Goal: Find specific page/section: Find specific page/section

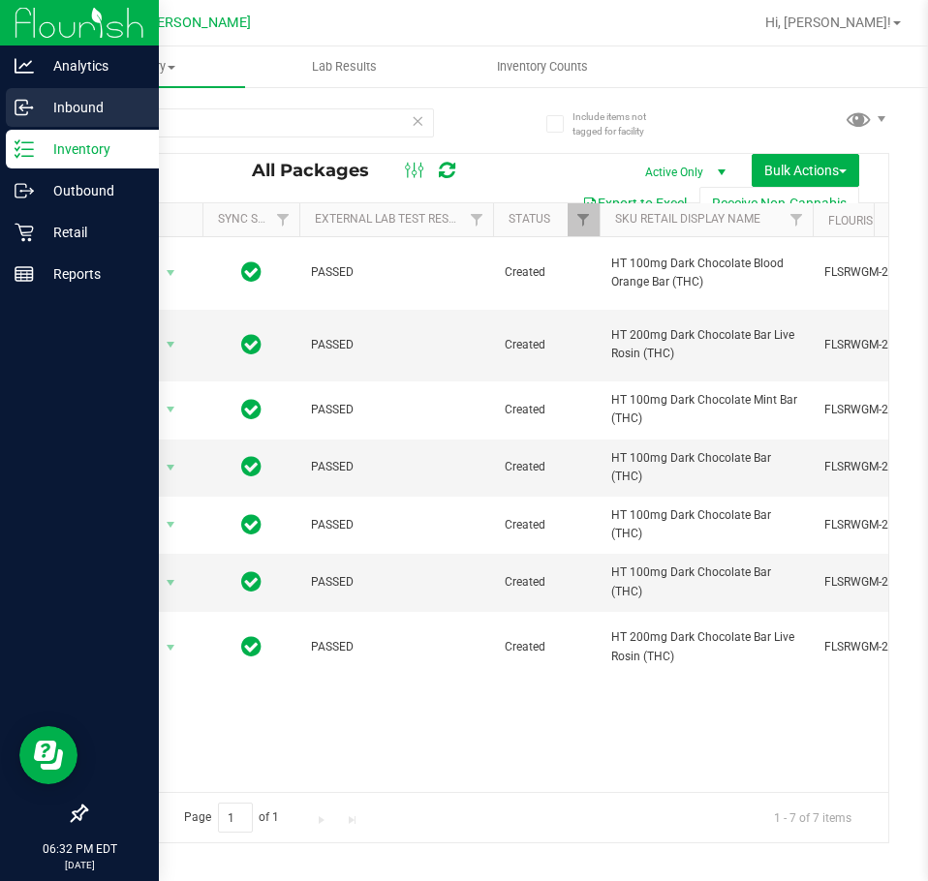
drag, startPoint x: 229, startPoint y: 110, endPoint x: 2, endPoint y: 123, distance: 226.9
click at [29, 122] on div "Analytics Inbound Inventory Outbound Retail Reports 06:32 PM EDT [DATE] 09/22 […" at bounding box center [464, 440] width 928 height 881
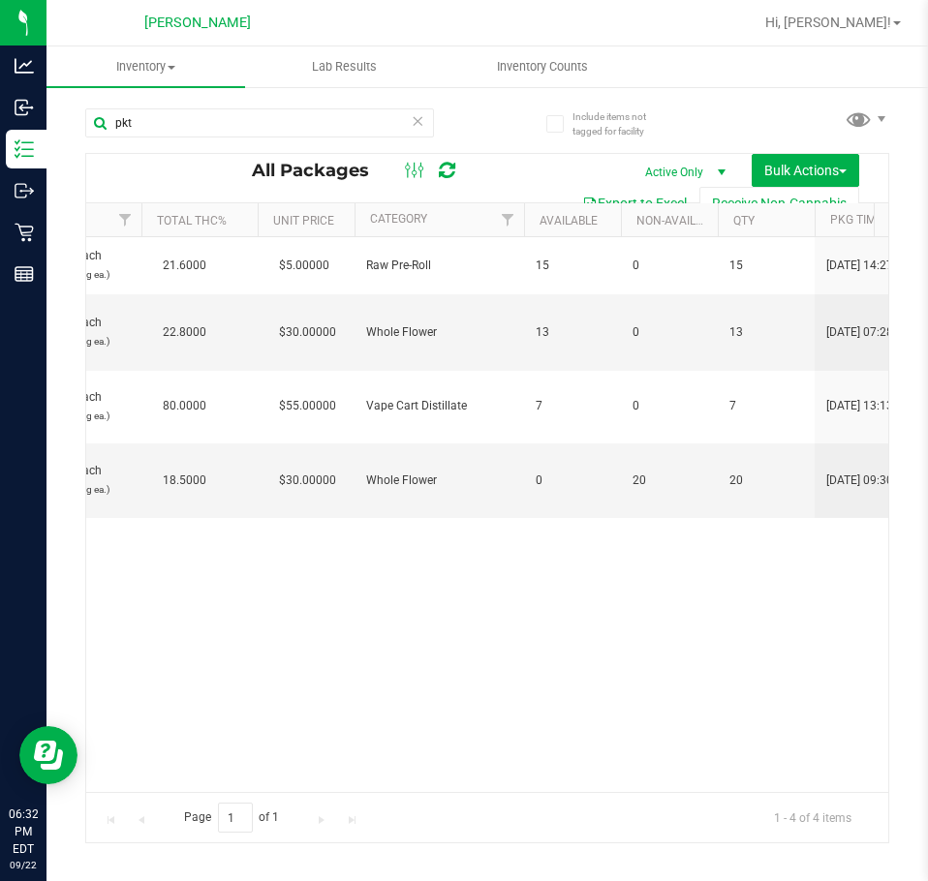
scroll to position [0, 1457]
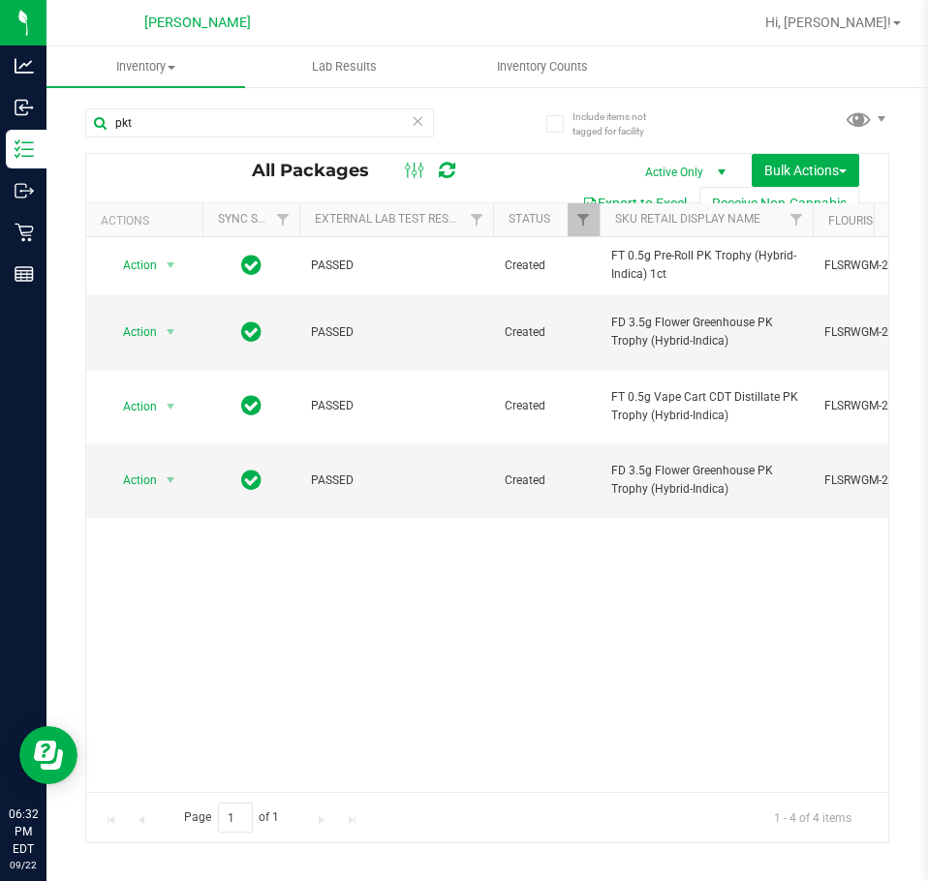
type input "pkt"
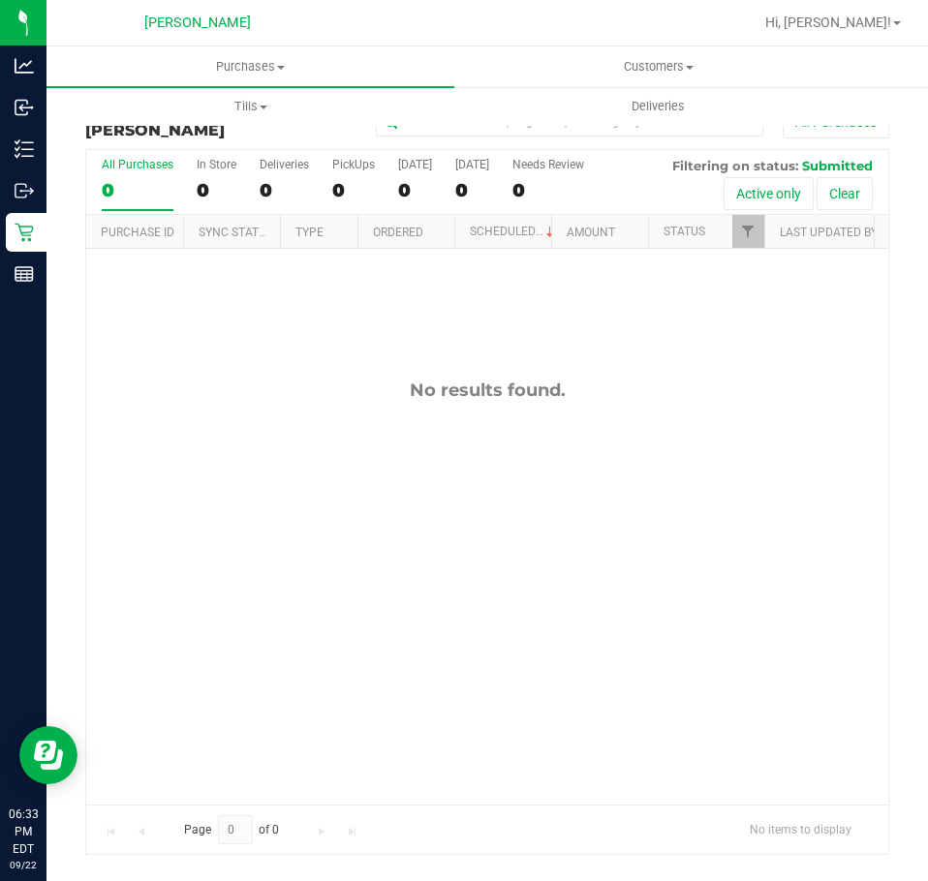
click at [643, 398] on div "No results found." at bounding box center [487, 390] width 802 height 21
